Goal: Check status

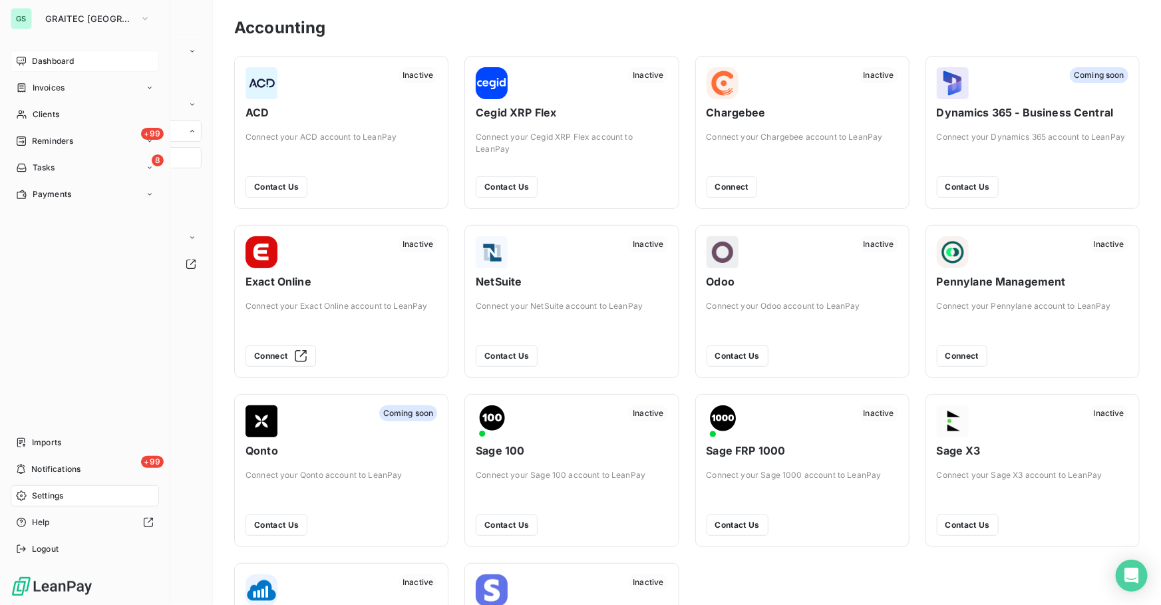
click at [57, 60] on span "Dashboard" at bounding box center [53, 61] width 42 height 12
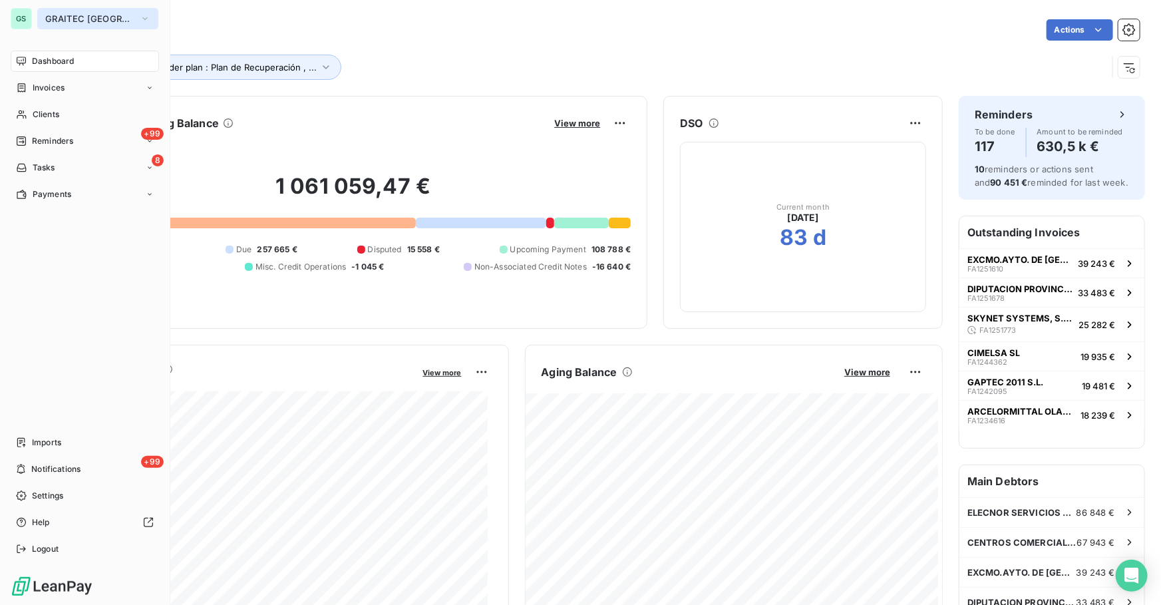
click at [67, 17] on span "GRAITEC [GEOGRAPHIC_DATA]" at bounding box center [89, 18] width 89 height 11
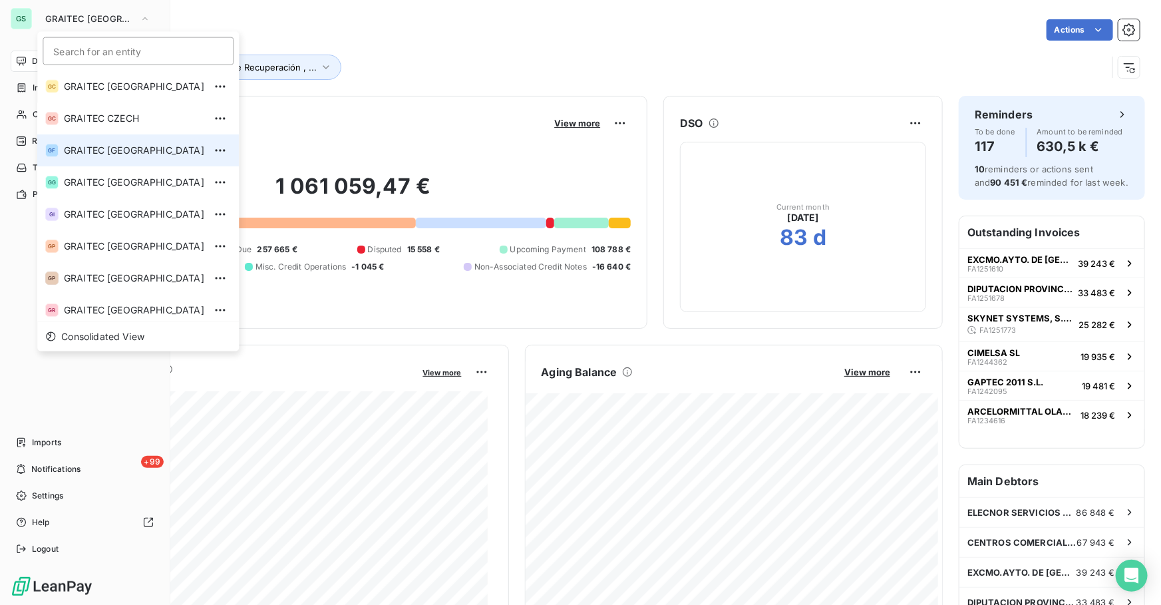
scroll to position [68, 0]
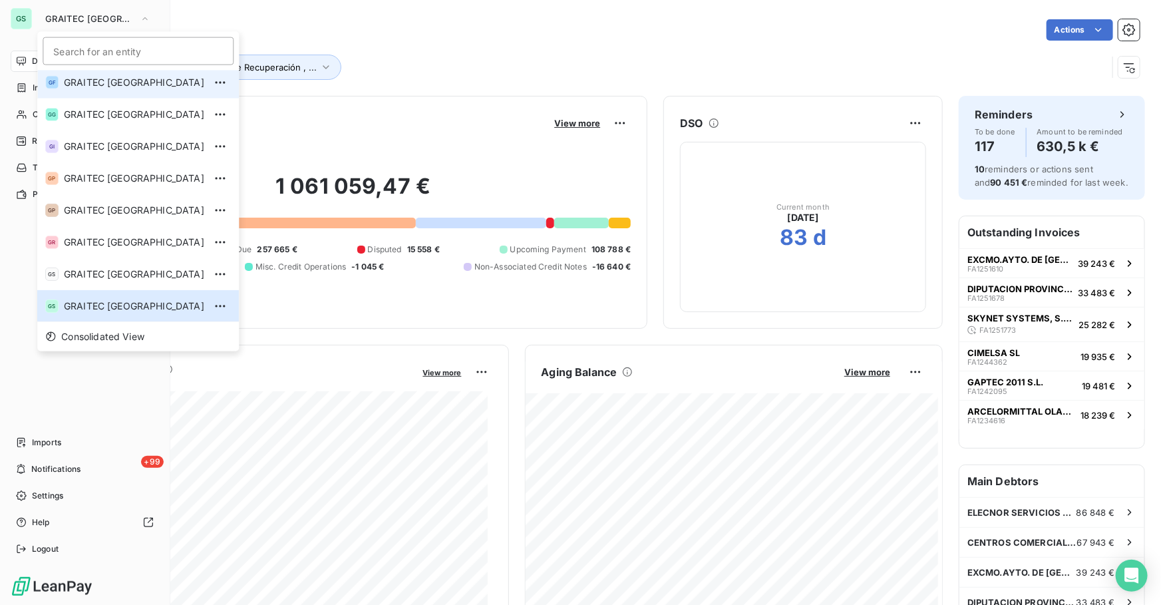
click at [90, 92] on li "GF GRAITEC [GEOGRAPHIC_DATA]" at bounding box center [138, 83] width 202 height 32
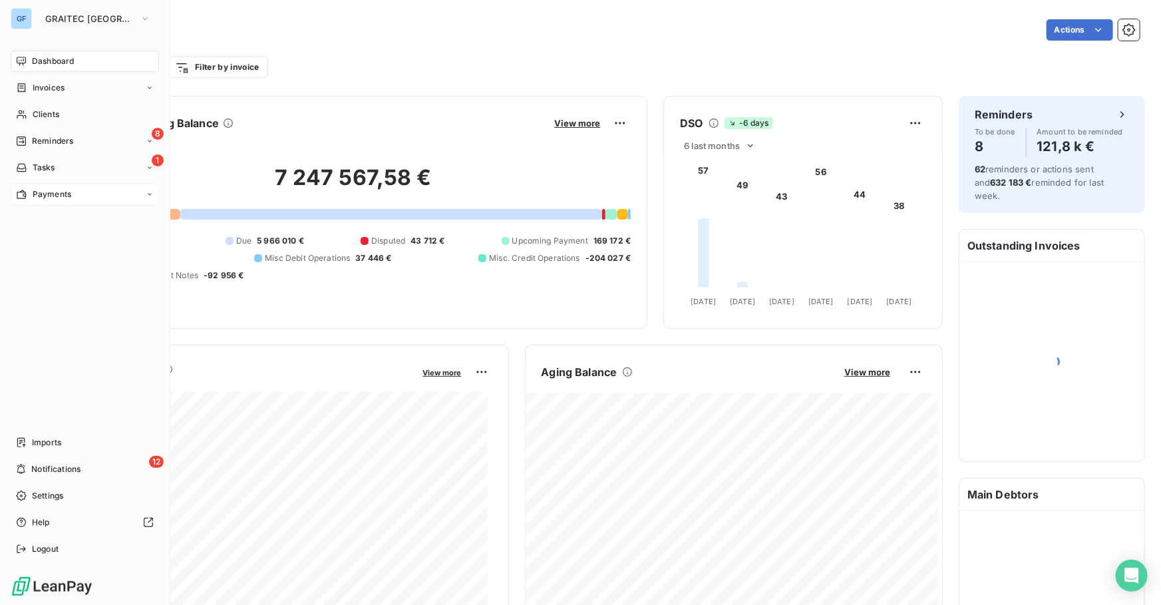
click at [67, 192] on span "Payments" at bounding box center [52, 194] width 39 height 12
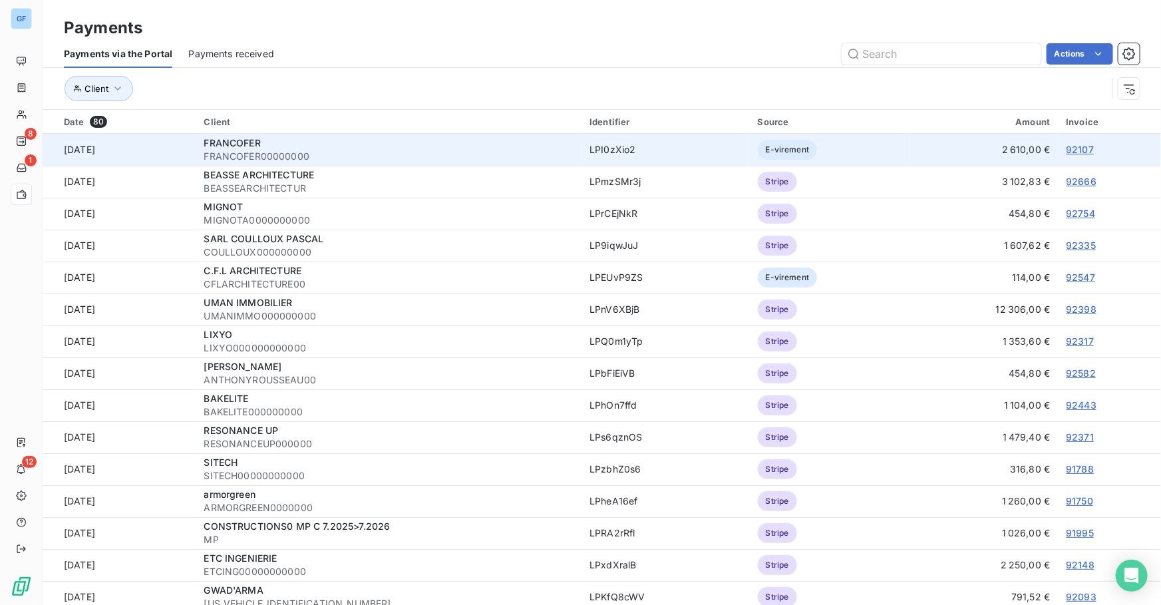
click at [1077, 146] on link "92107" at bounding box center [1080, 149] width 28 height 11
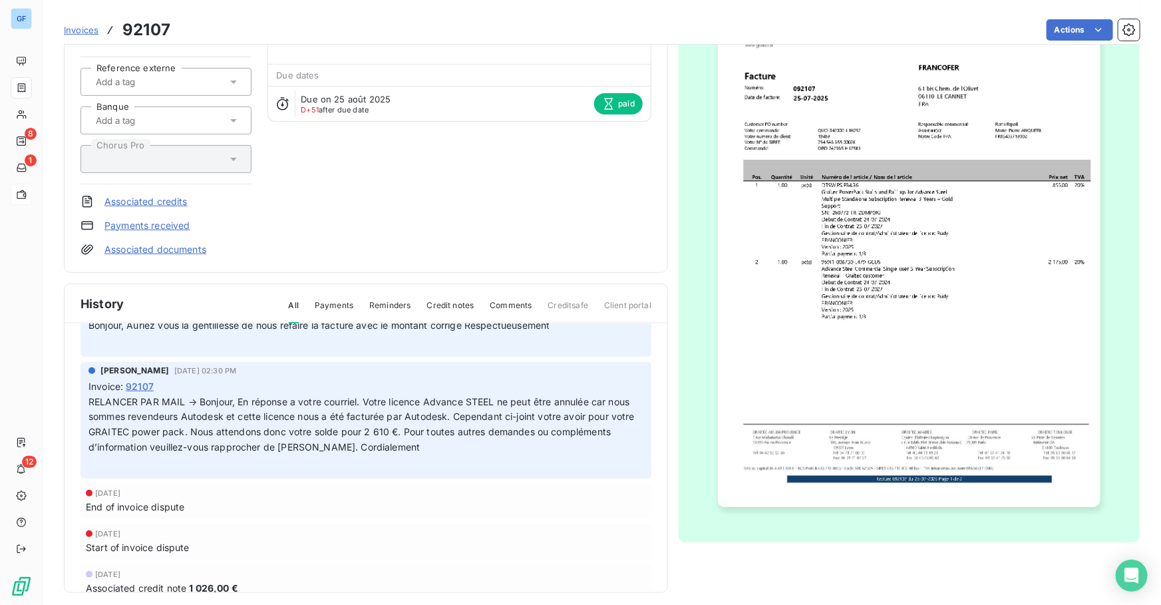
scroll to position [363, 0]
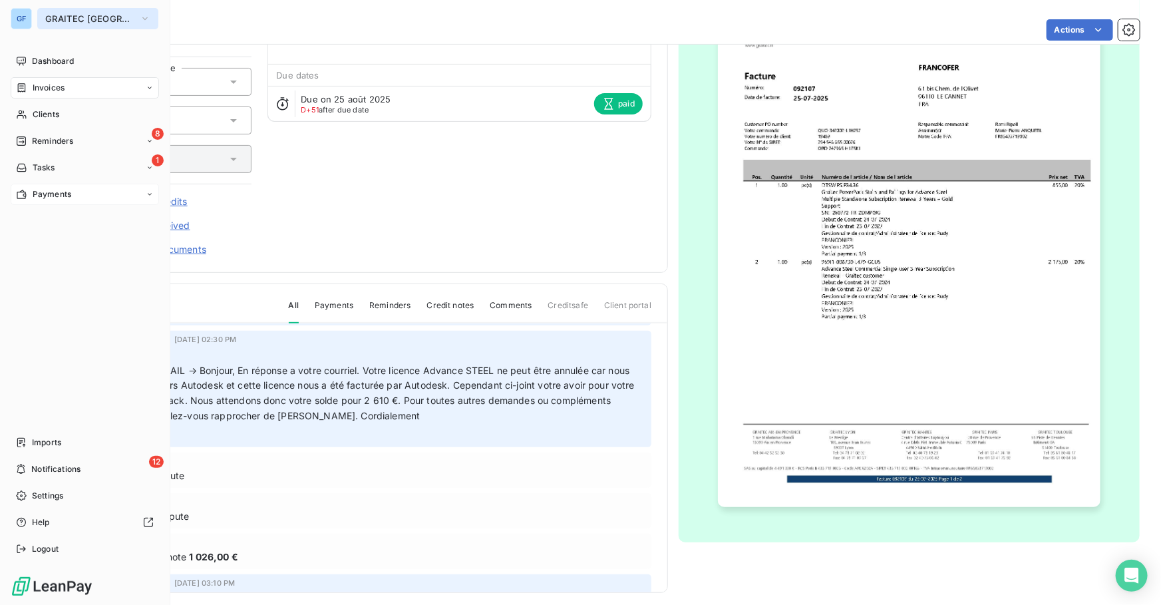
click at [59, 9] on button "GRAITEC [GEOGRAPHIC_DATA]" at bounding box center [97, 18] width 121 height 21
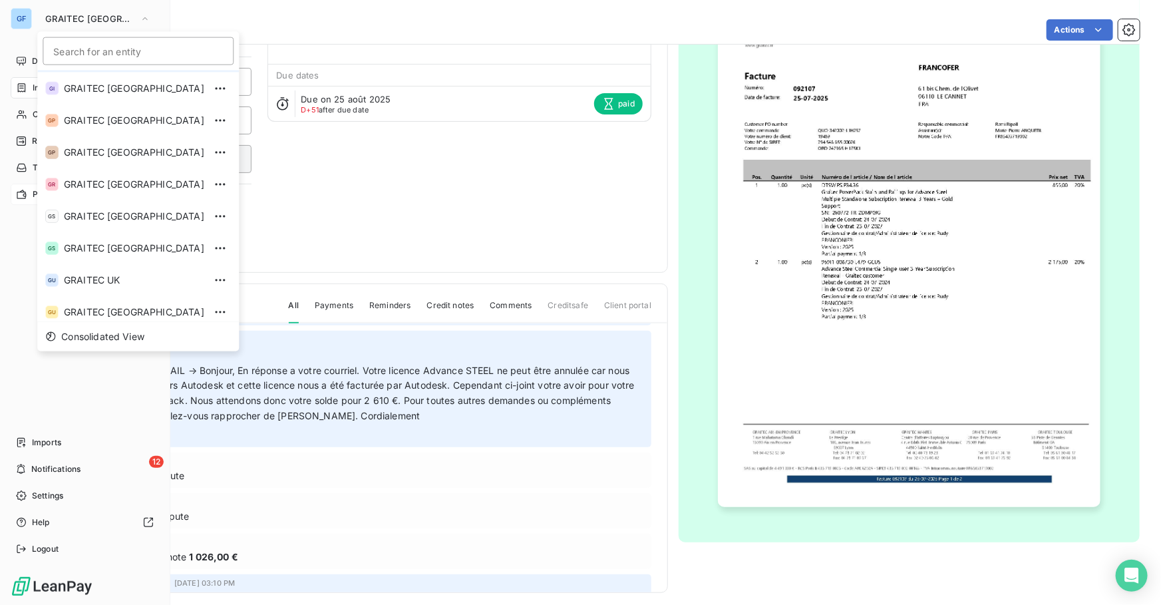
scroll to position [132, 0]
